Goal: Task Accomplishment & Management: Use online tool/utility

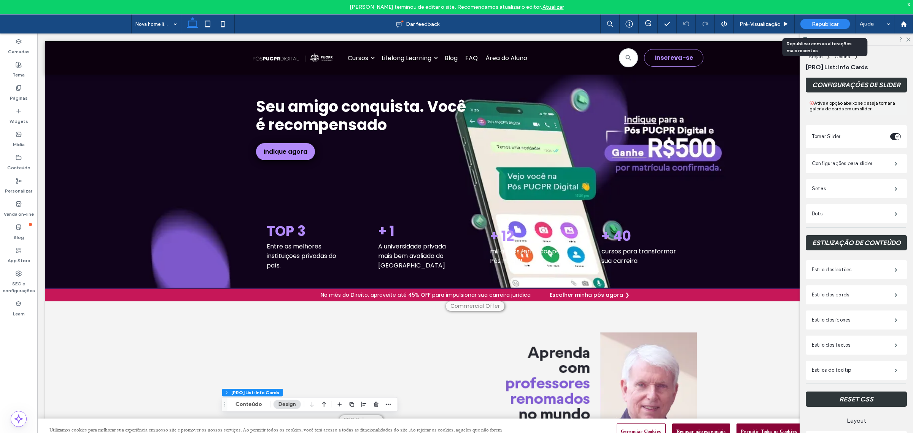
click at [824, 19] on div "Republicar" at bounding box center [824, 24] width 49 height 10
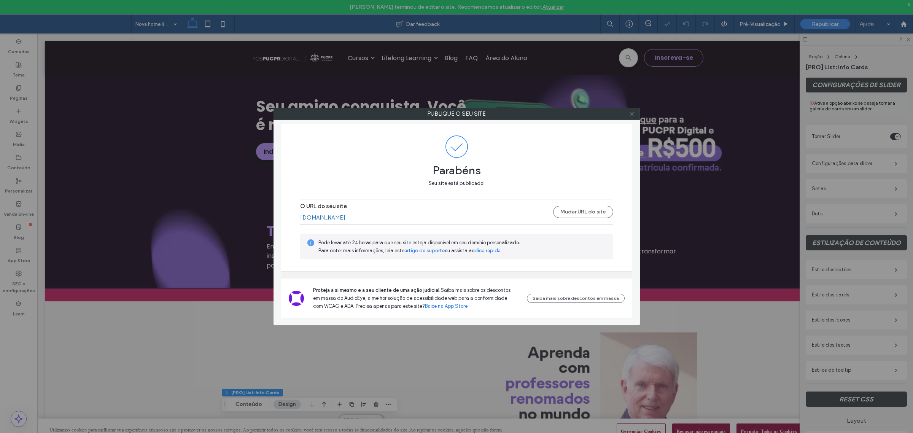
click at [632, 114] on use at bounding box center [631, 114] width 4 height 4
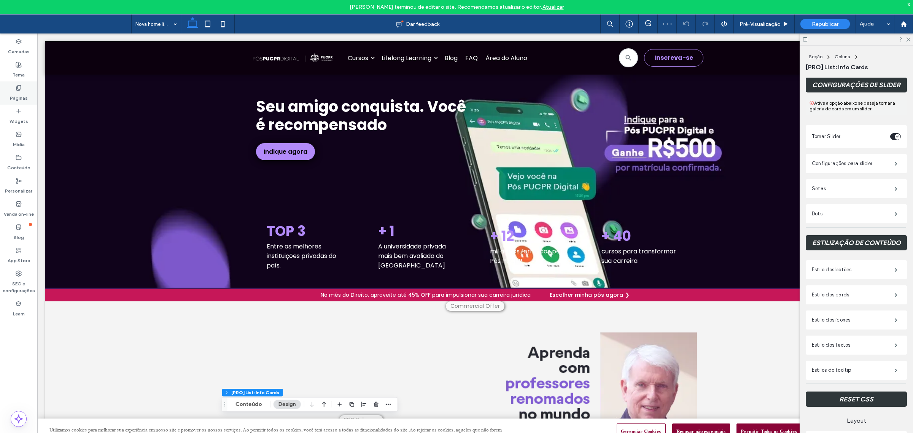
click at [21, 91] on label "Páginas" at bounding box center [19, 96] width 18 height 11
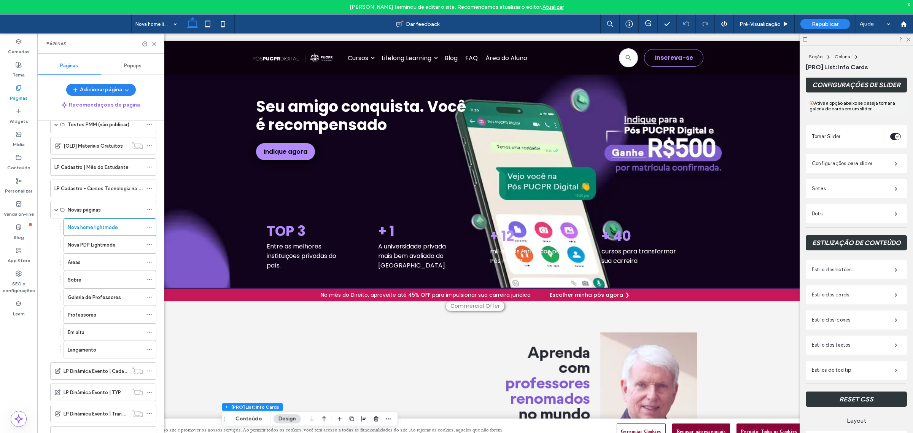
scroll to position [570, 0]
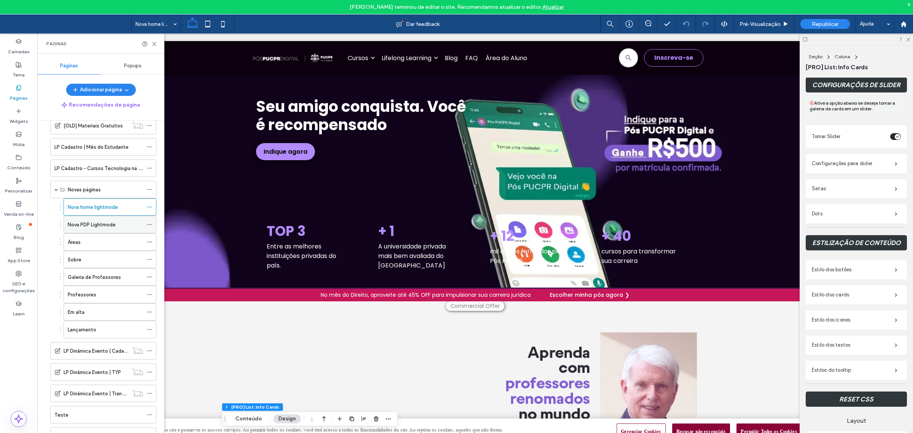
click at [94, 229] on label "Nova PDP Lightmode" at bounding box center [92, 224] width 48 height 13
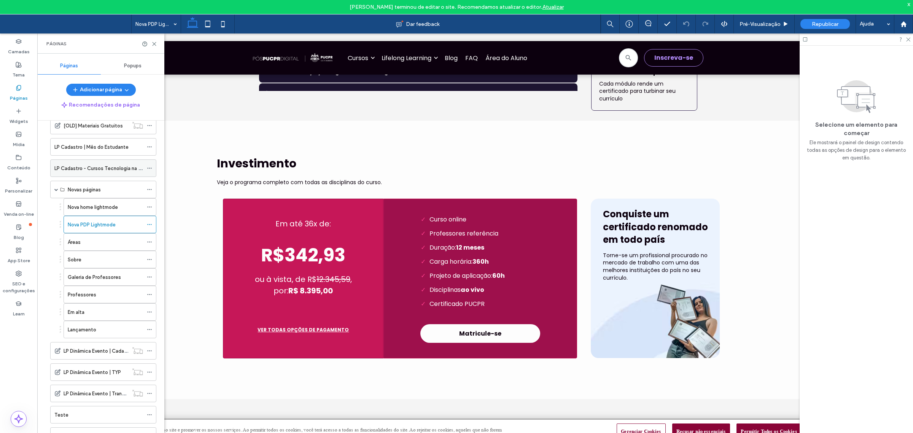
scroll to position [1331, 0]
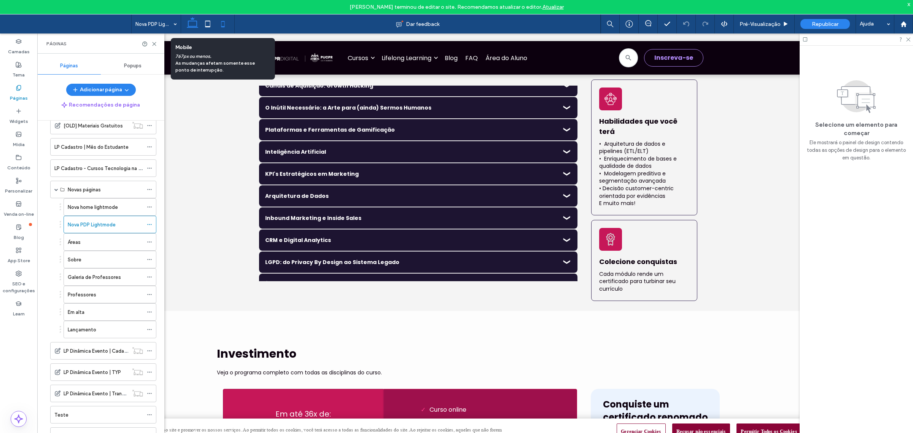
click at [224, 21] on use at bounding box center [222, 24] width 3 height 6
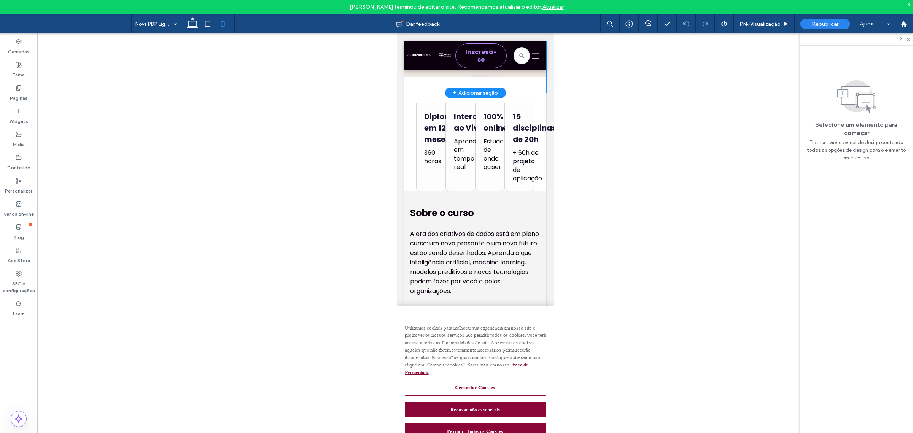
scroll to position [333, 0]
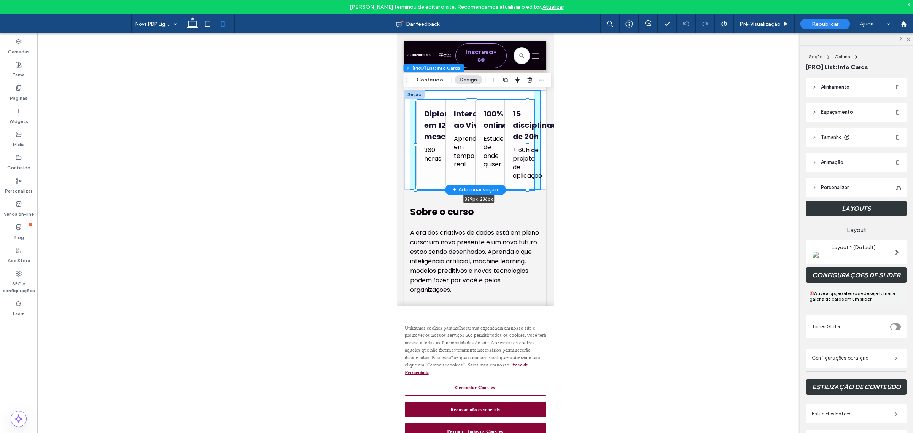
drag, startPoint x: 534, startPoint y: 137, endPoint x: 967, endPoint y: 173, distance: 434.2
click at [534, 137] on div "Diploma em 12 meses 360 horas Interações ao Vivo Aprenda em tempo real Duas aul…" at bounding box center [475, 140] width 142 height 100
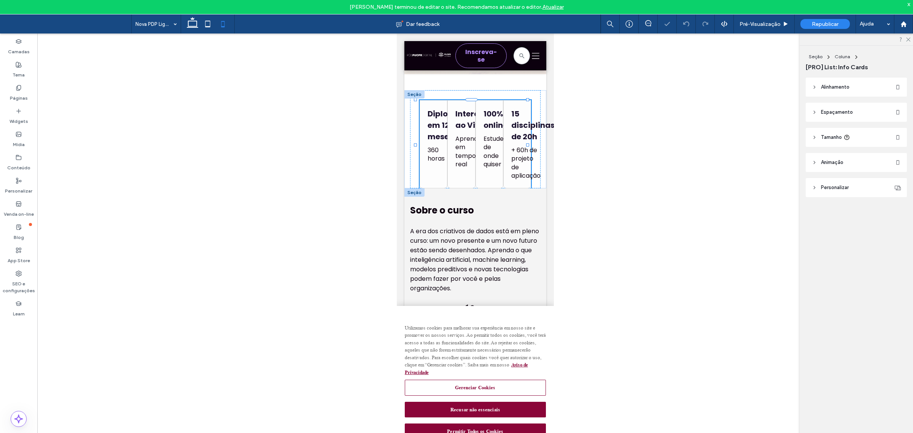
type input "***"
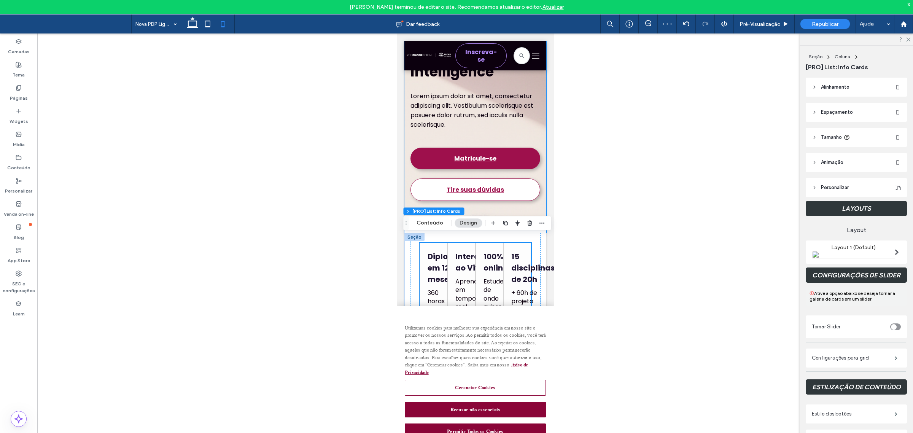
scroll to position [0, 0]
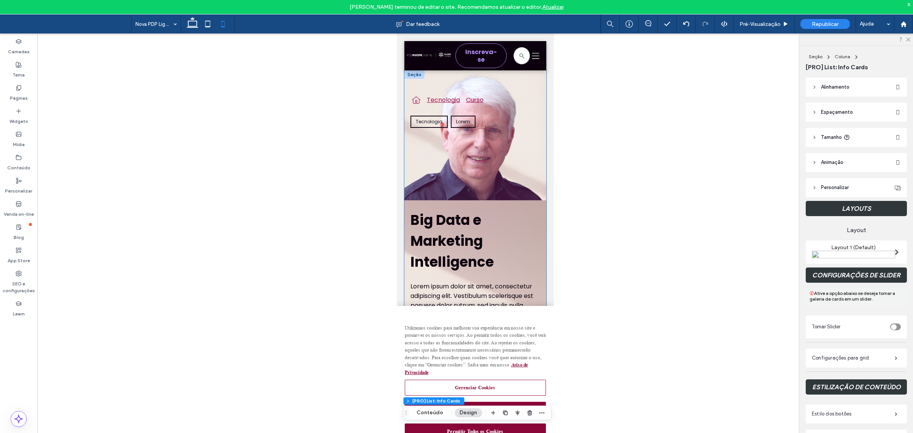
click at [511, 174] on div "Tecnologia [GEOGRAPHIC_DATA] Tecnologia Lorem Big Data e Marketing Intelligence…" at bounding box center [475, 242] width 130 height 298
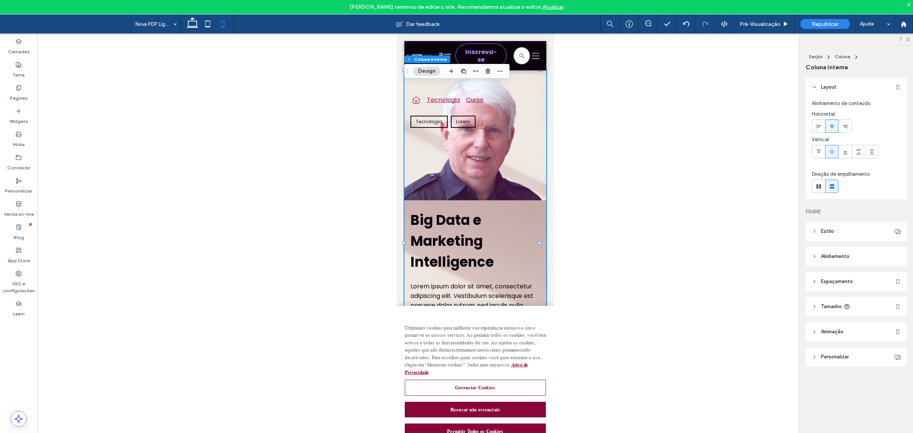
click at [425, 69] on button "Design" at bounding box center [426, 71] width 27 height 9
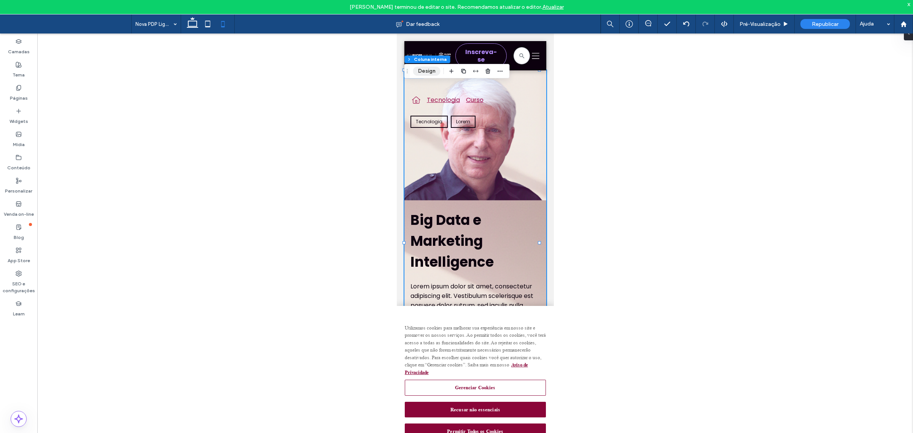
click at [430, 72] on button "Design" at bounding box center [426, 71] width 27 height 9
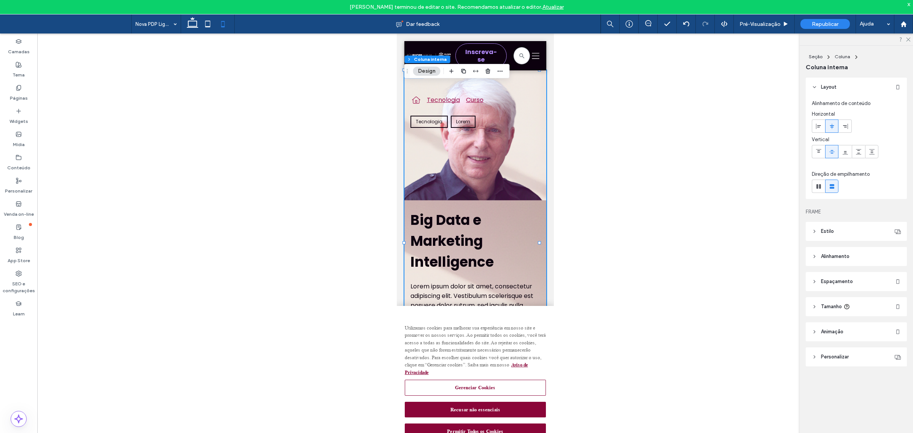
click at [471, 167] on div "Tecnologia [GEOGRAPHIC_DATA] Tecnologia Lorem Big Data e Marketing Intelligence…" at bounding box center [475, 242] width 130 height 298
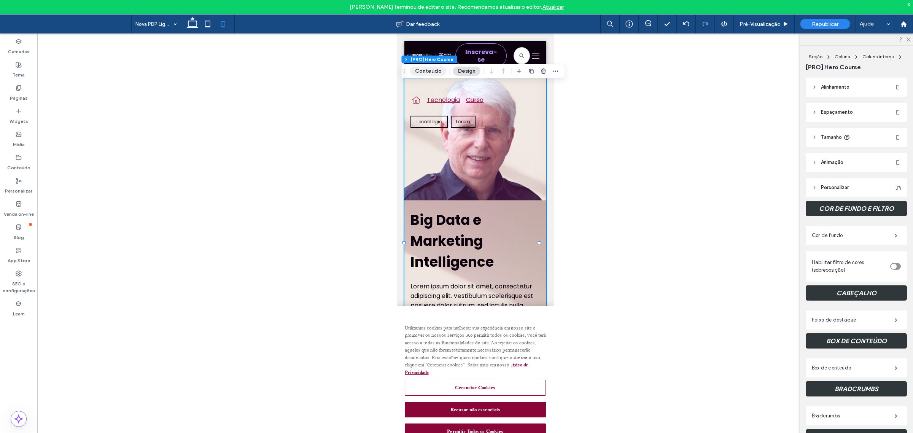
click at [423, 67] on button "Conteúdo" at bounding box center [428, 71] width 37 height 9
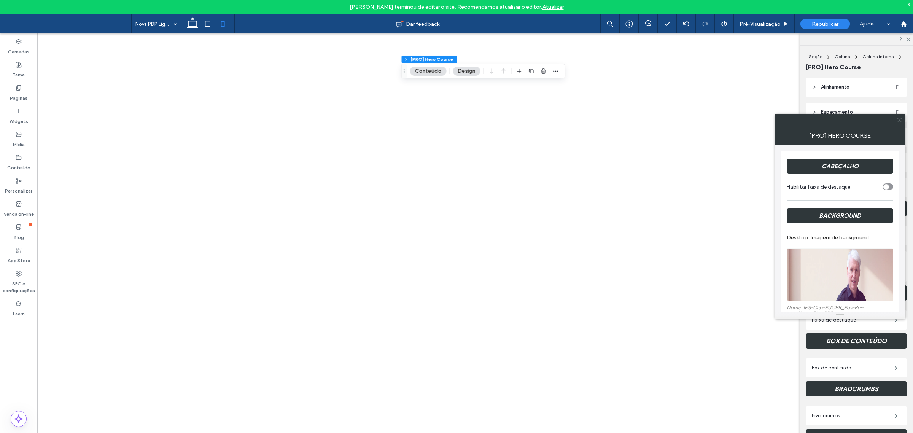
click at [828, 368] on img at bounding box center [839, 394] width 22 height 52
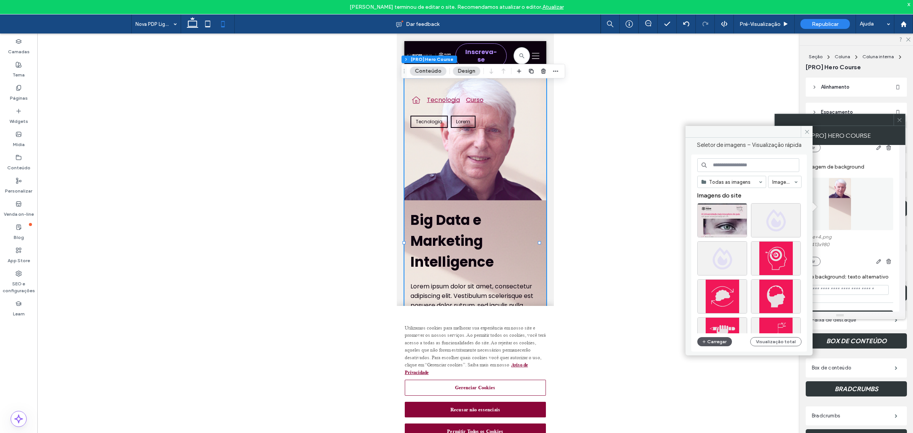
click at [714, 341] on button "Carregar" at bounding box center [714, 341] width 35 height 9
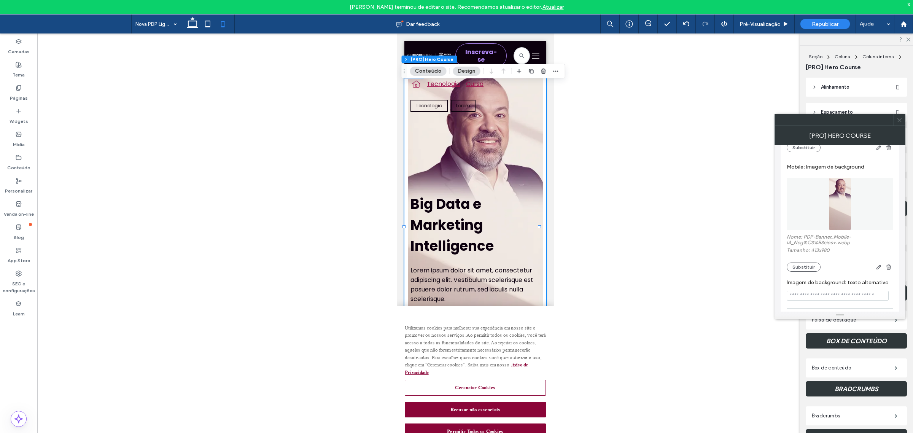
click at [899, 120] on use at bounding box center [899, 120] width 4 height 4
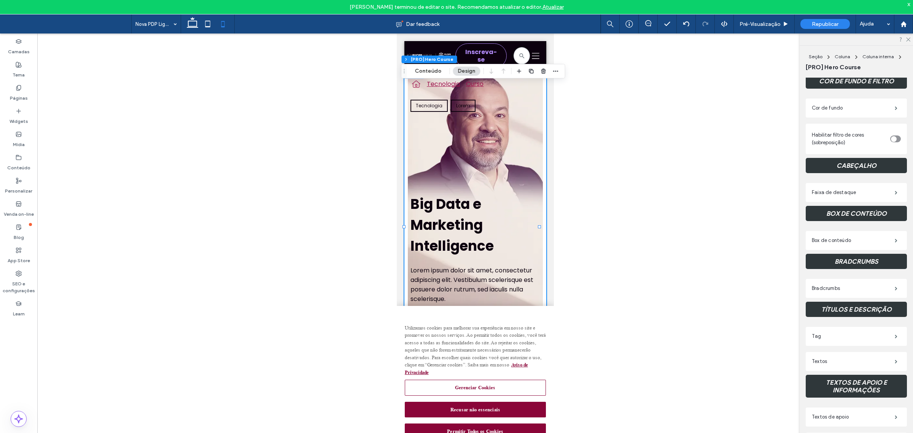
scroll to position [143, 0]
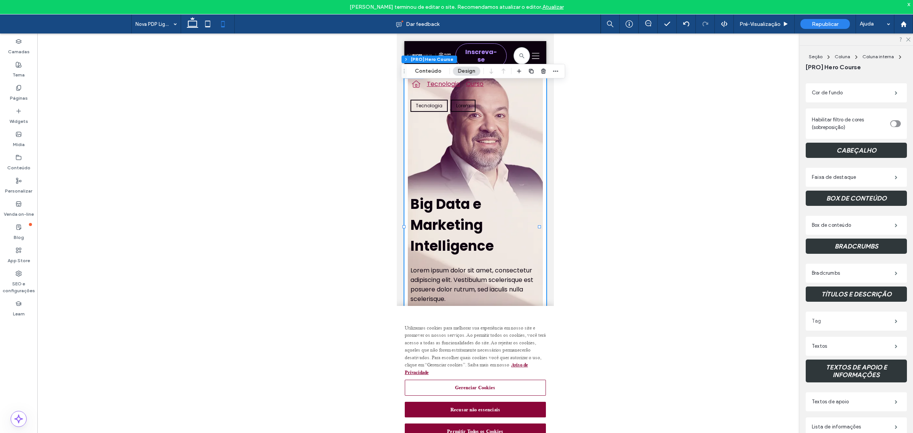
click at [816, 320] on label "Tag" at bounding box center [853, 320] width 83 height 15
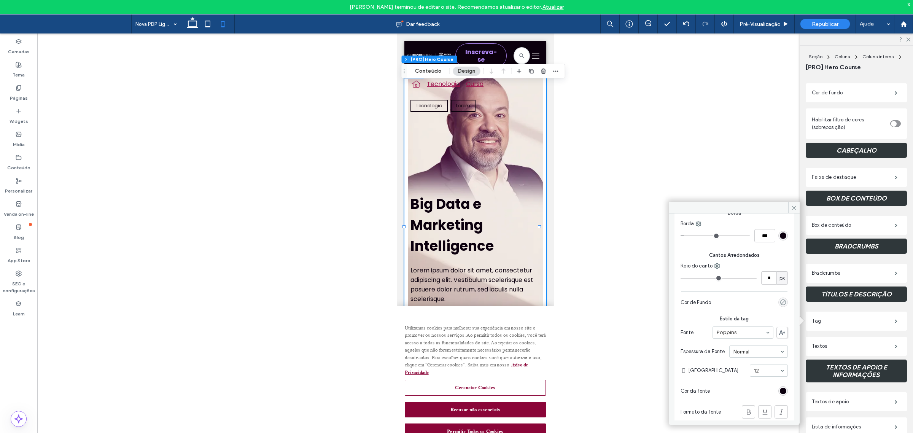
scroll to position [0, 0]
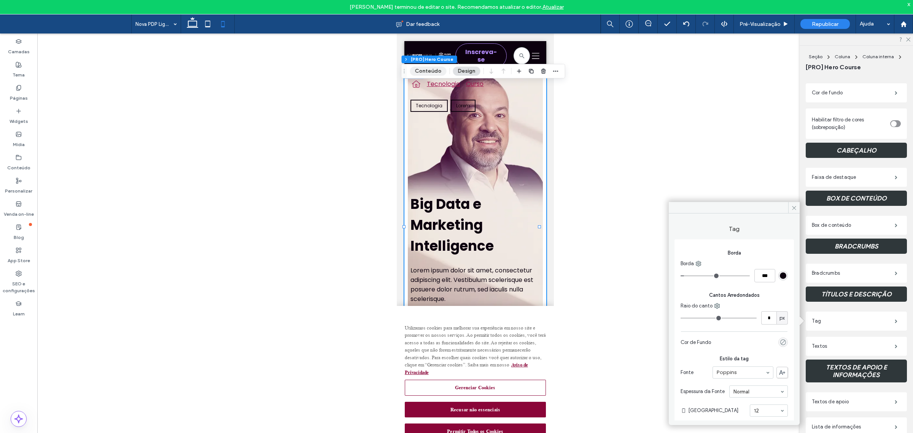
click at [424, 70] on button "Conteúdo" at bounding box center [428, 71] width 37 height 9
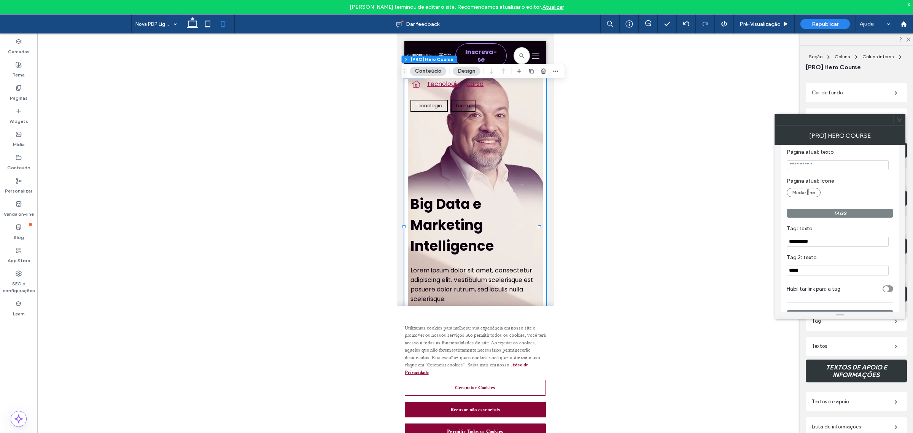
scroll to position [856, 0]
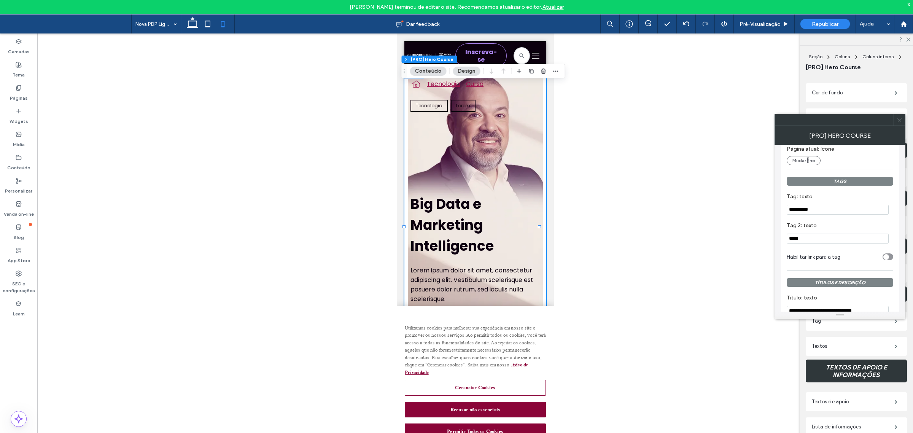
click at [847, 243] on input "*****" at bounding box center [837, 238] width 102 height 10
click at [858, 230] on section "Tag 2: texto" at bounding box center [839, 232] width 106 height 29
click at [900, 117] on icon at bounding box center [899, 120] width 6 height 6
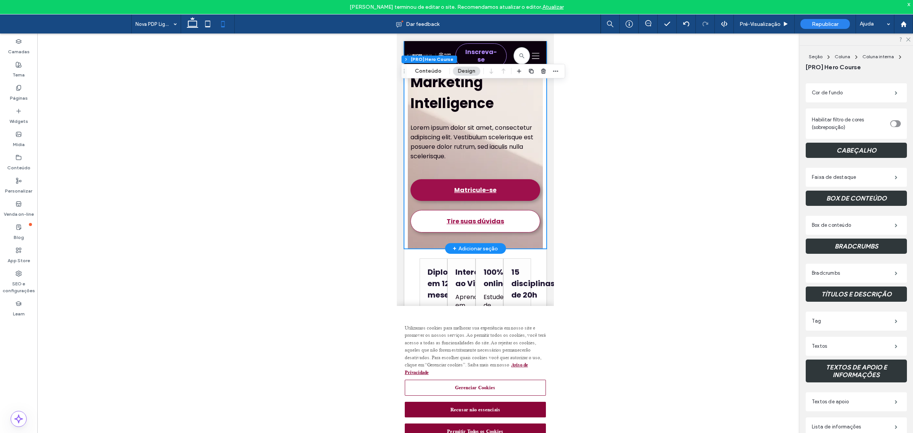
scroll to position [0, 0]
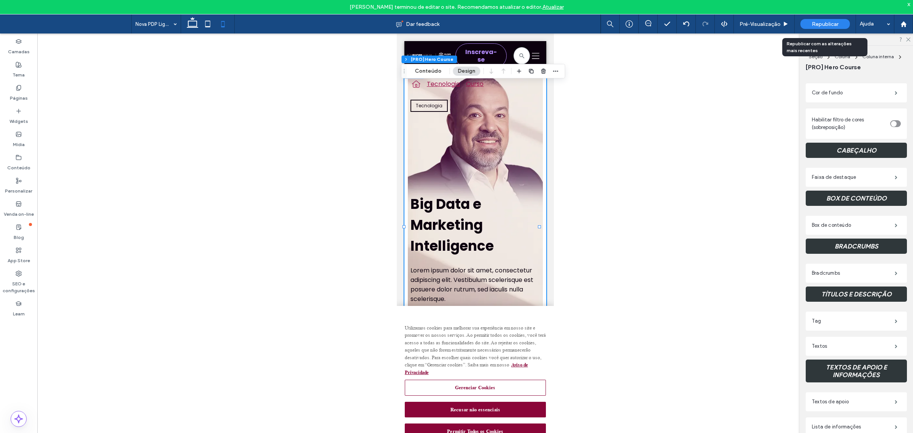
click at [837, 20] on div "Republicar" at bounding box center [824, 24] width 49 height 10
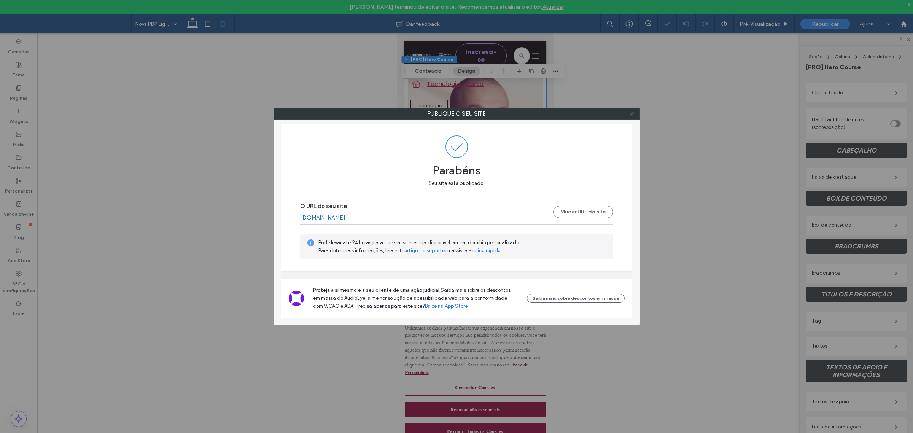
click at [632, 114] on icon at bounding box center [632, 114] width 6 height 6
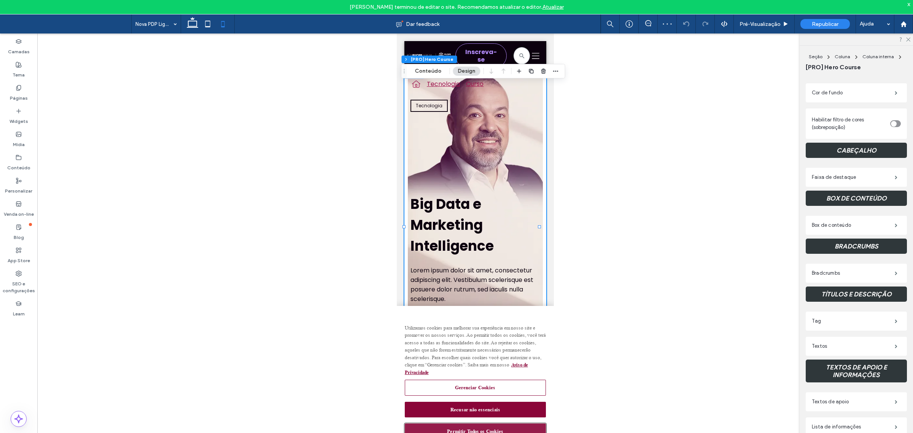
click at [480, 425] on button "Permitir Todos os Cookies" at bounding box center [474, 431] width 141 height 16
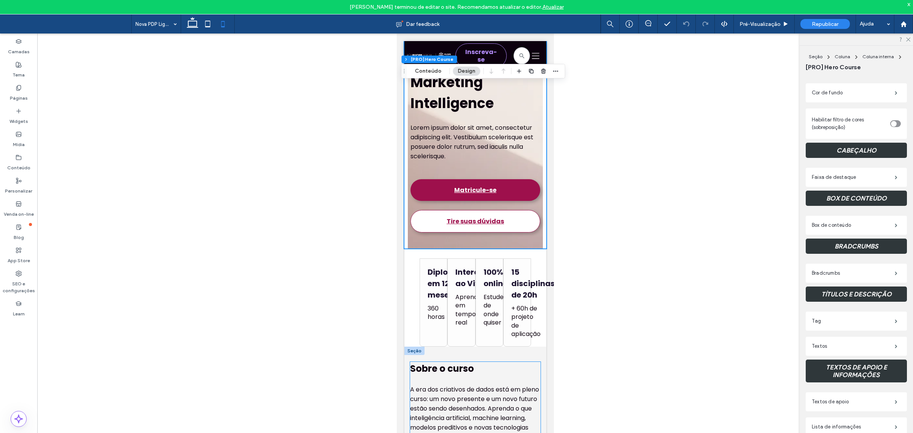
scroll to position [285, 0]
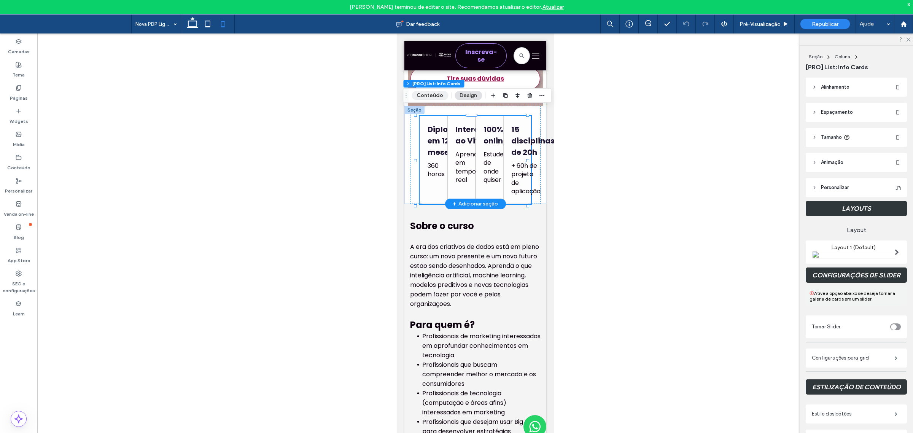
click at [430, 92] on button "Conteúdo" at bounding box center [429, 95] width 37 height 9
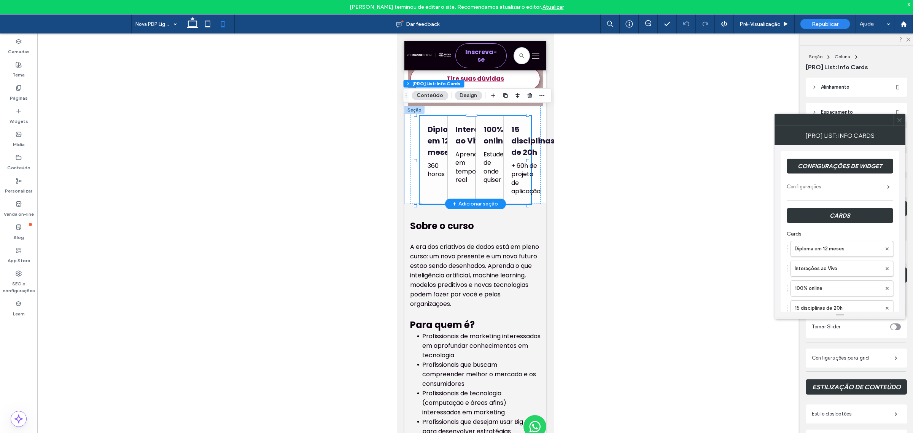
click at [834, 191] on label "Configurações" at bounding box center [836, 186] width 100 height 15
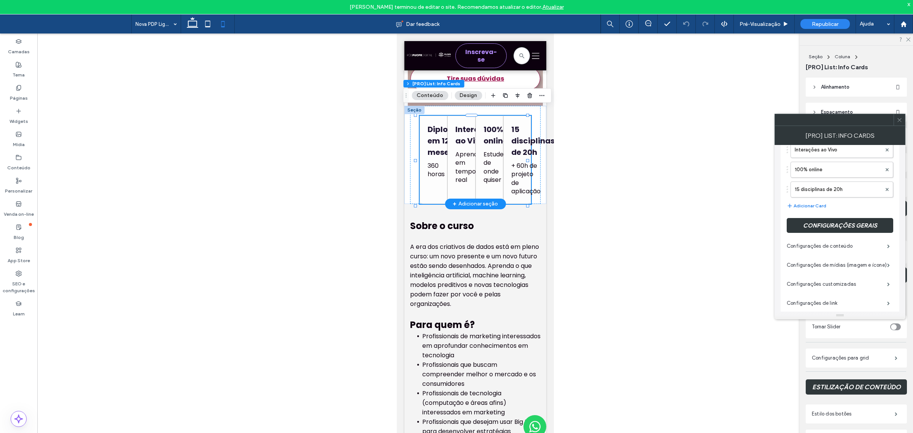
scroll to position [143, 0]
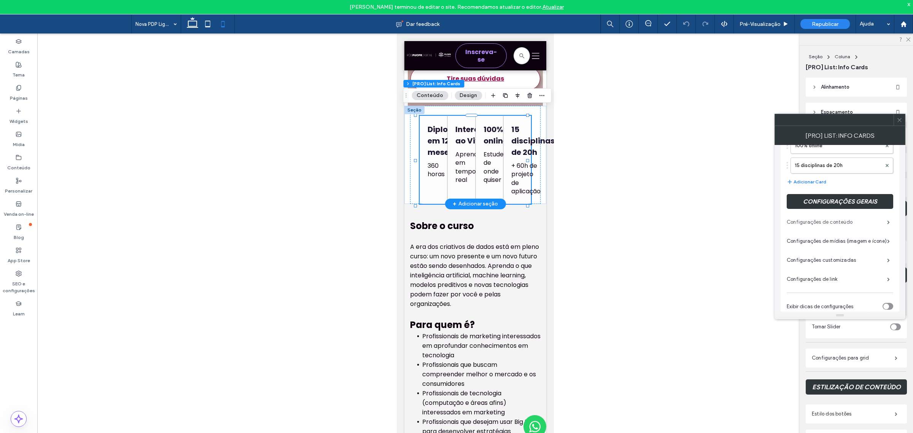
click at [840, 222] on label "Configurações de conteúdo" at bounding box center [836, 221] width 100 height 15
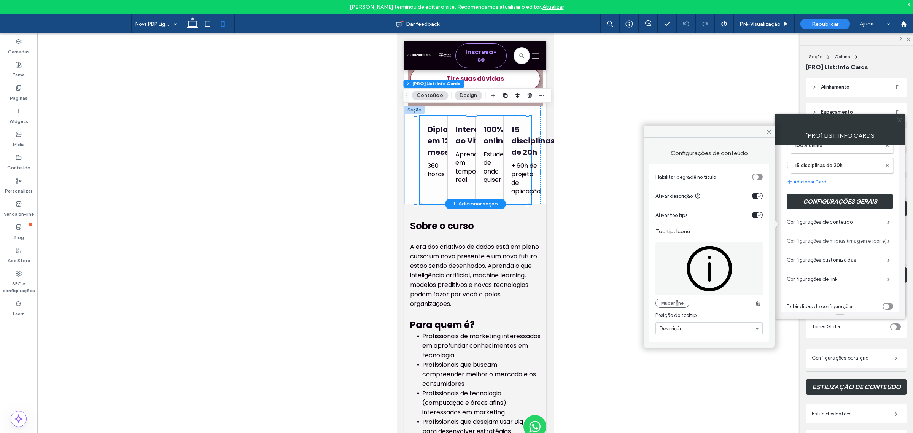
click at [818, 240] on label "Configurações de mídias (imagem e ícone)" at bounding box center [836, 240] width 100 height 15
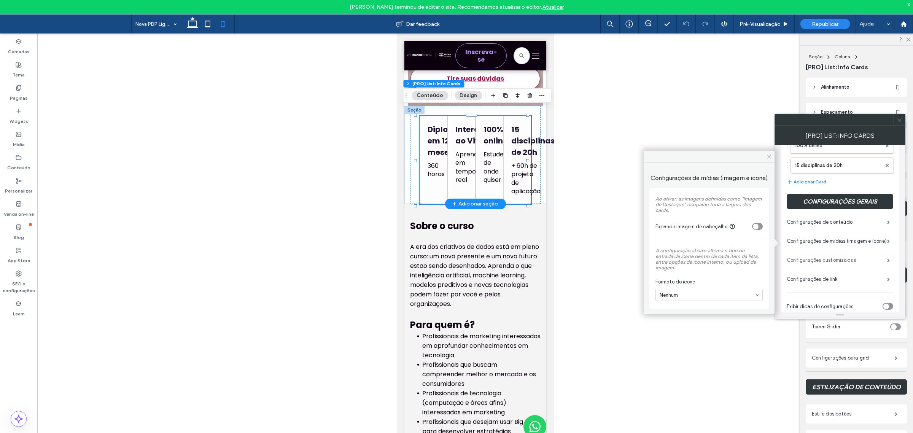
click at [818, 261] on label "Configurações customizadas" at bounding box center [836, 260] width 100 height 15
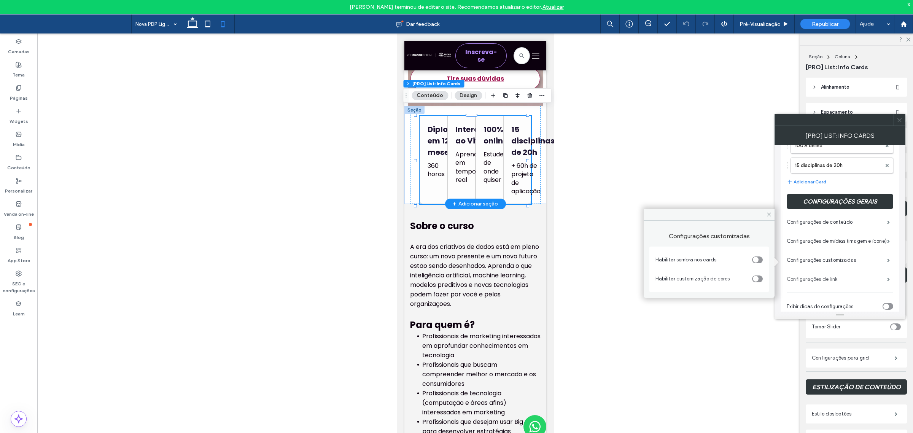
click at [819, 280] on label "Configurações de link" at bounding box center [836, 279] width 100 height 15
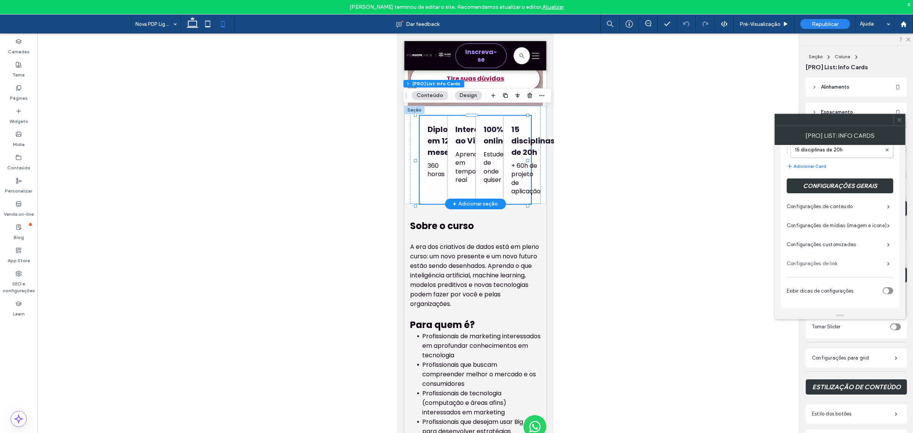
scroll to position [159, 0]
click at [897, 122] on icon at bounding box center [899, 120] width 6 height 6
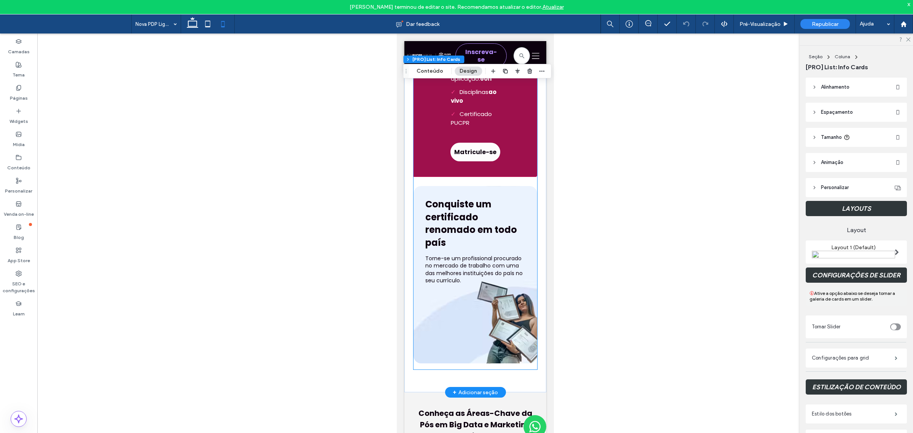
scroll to position [3280, 0]
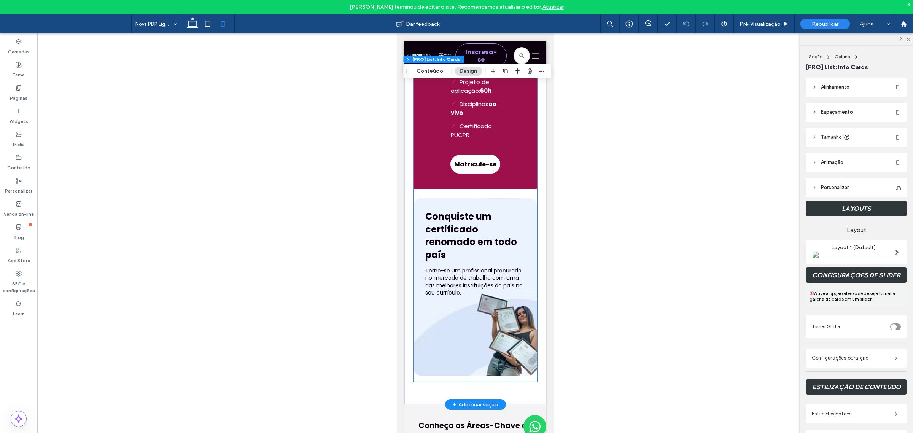
click at [488, 240] on h2 "Conquiste um certificado renomado em todo país" at bounding box center [475, 235] width 100 height 51
